Goal: Transaction & Acquisition: Download file/media

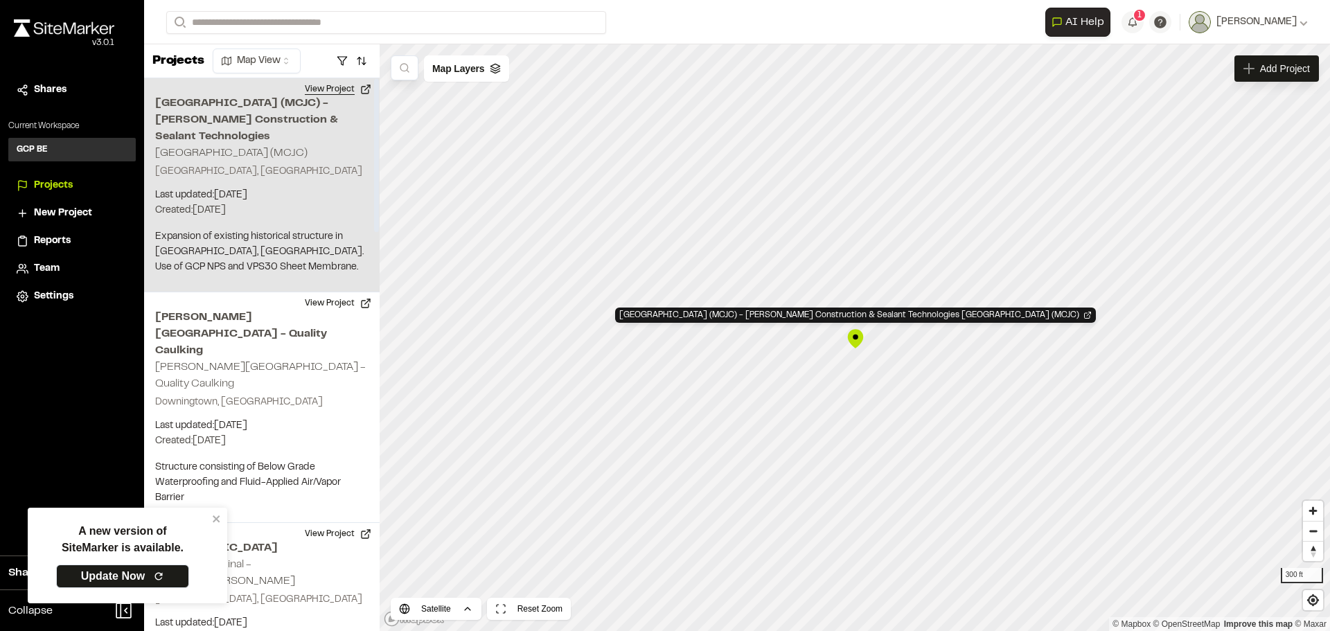
click at [342, 82] on button "View Project" at bounding box center [338, 89] width 83 height 22
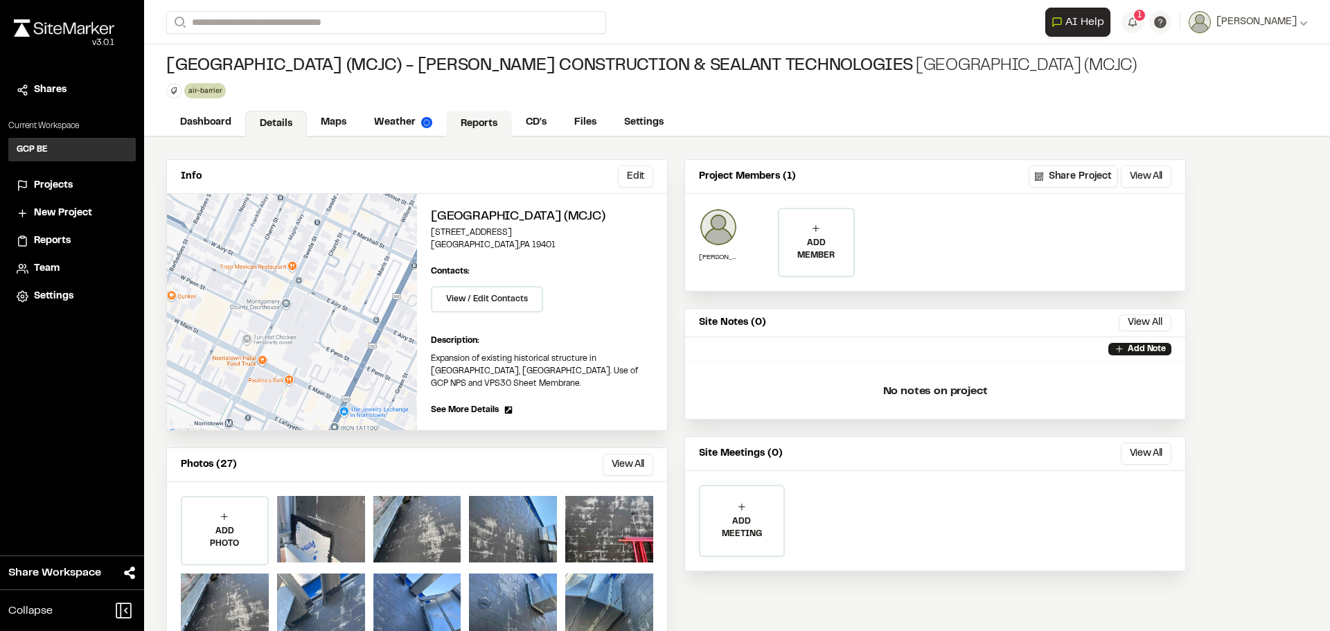
click at [470, 137] on link "Reports" at bounding box center [479, 124] width 66 height 26
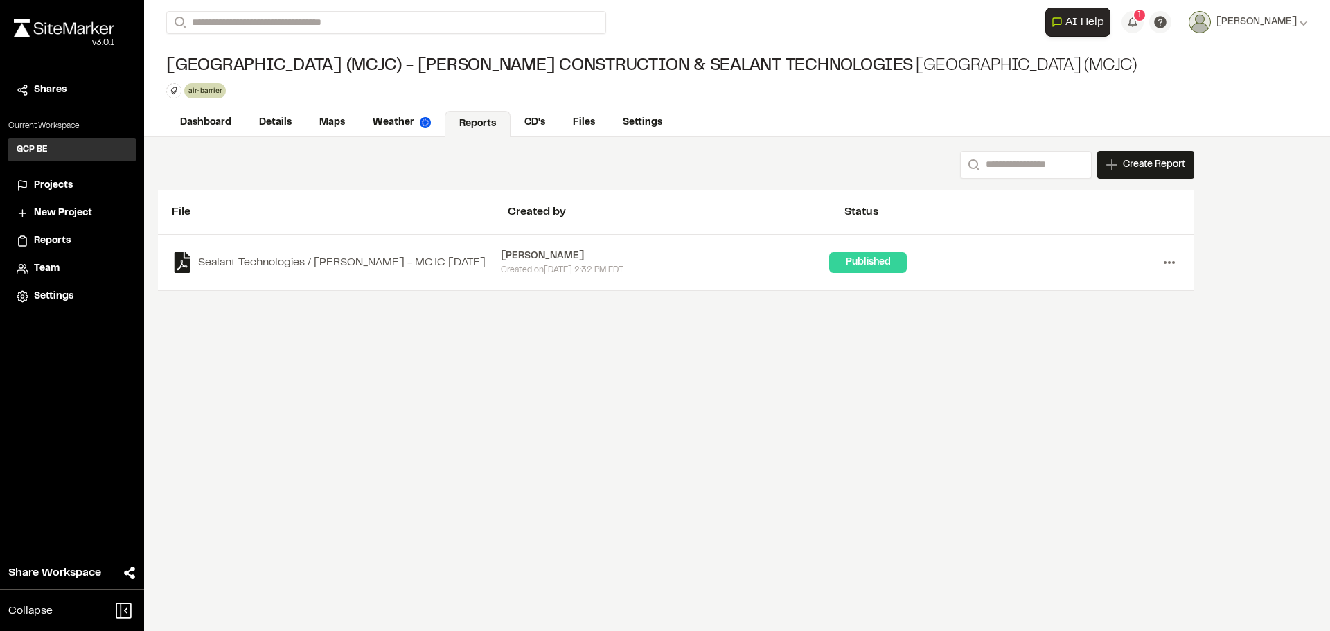
click at [1159, 274] on icon at bounding box center [1170, 263] width 22 height 22
click at [1111, 323] on link "Download" at bounding box center [1119, 312] width 121 height 21
